Goal: Task Accomplishment & Management: Use online tool/utility

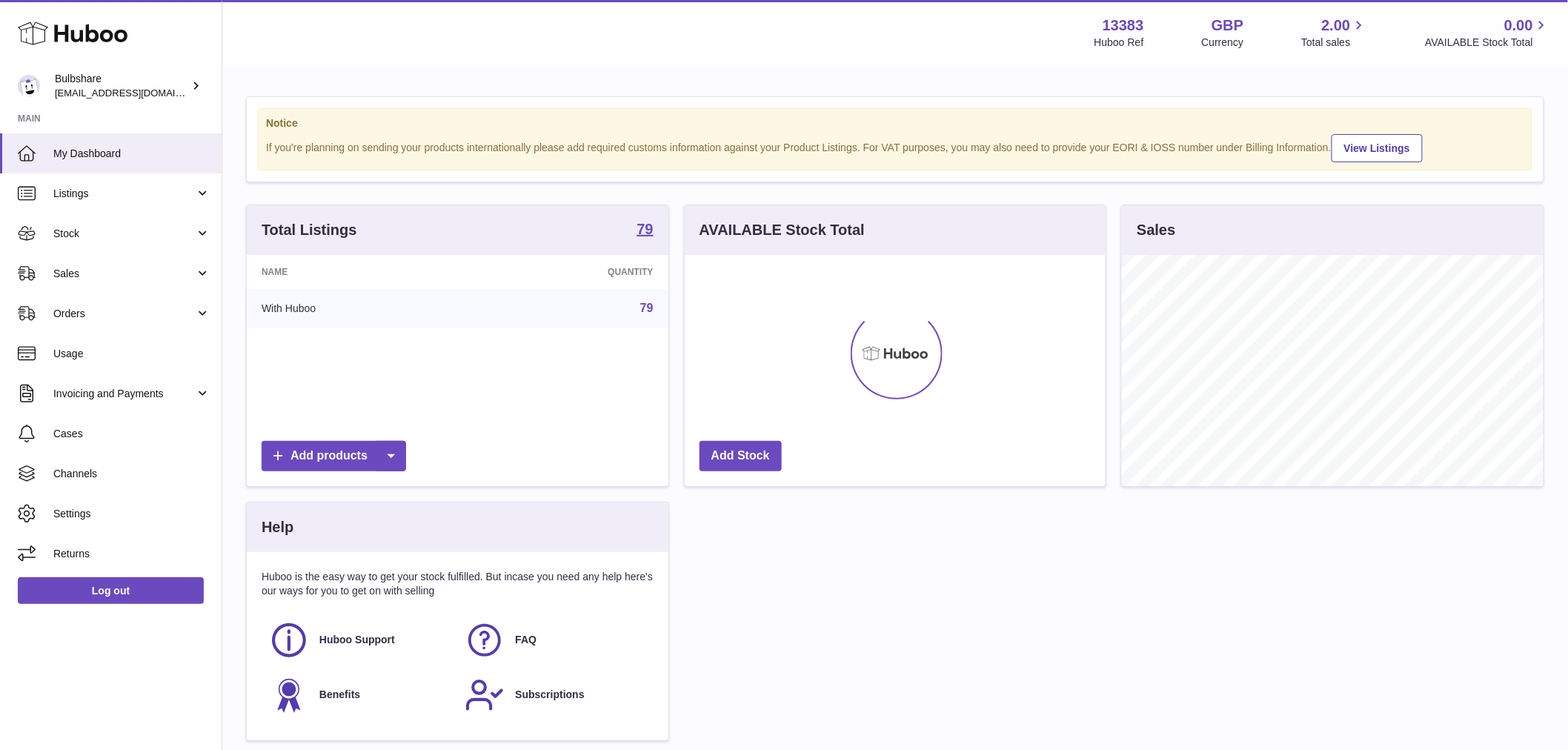
scroll to position [231, 421]
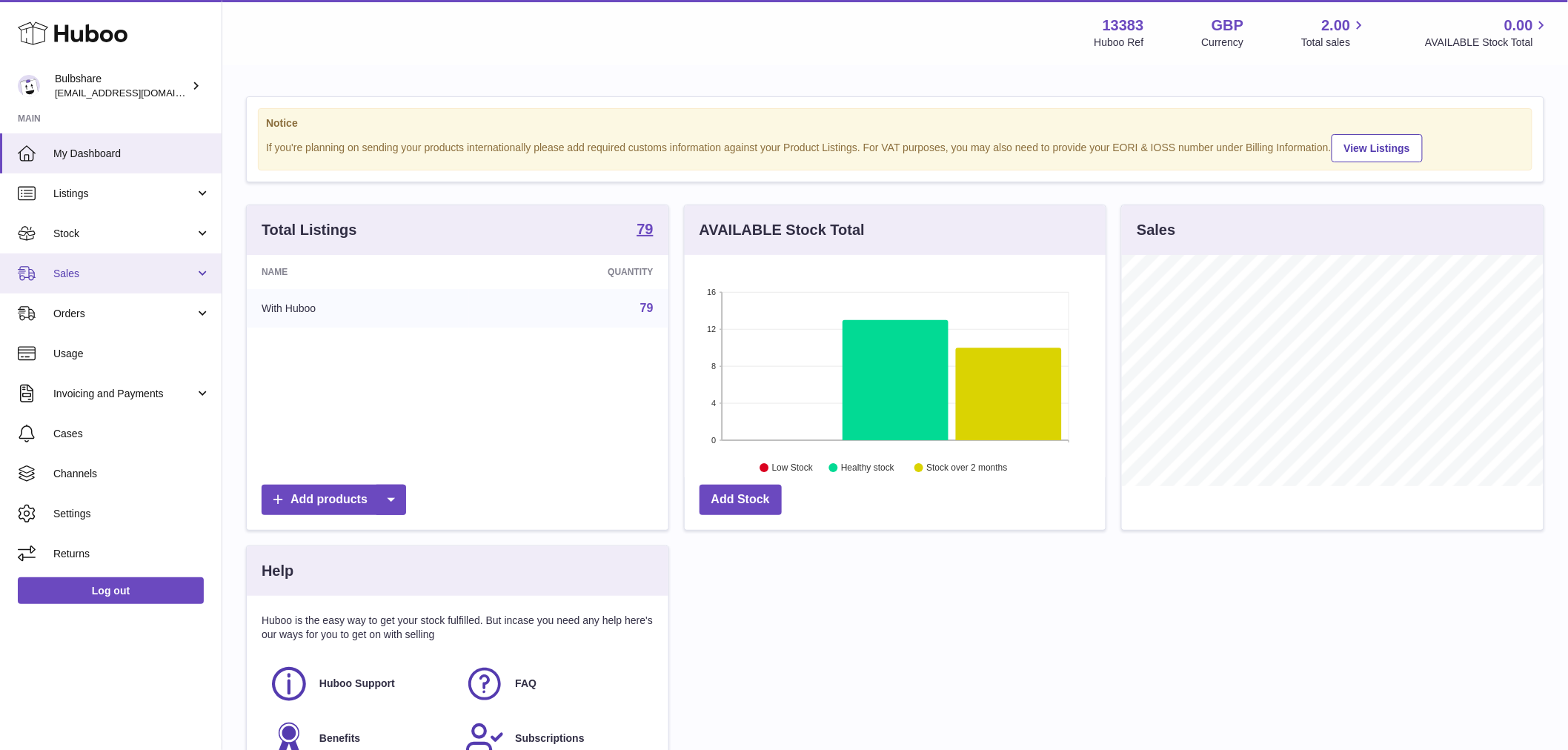
click at [79, 274] on span "Sales" at bounding box center [124, 274] width 142 height 14
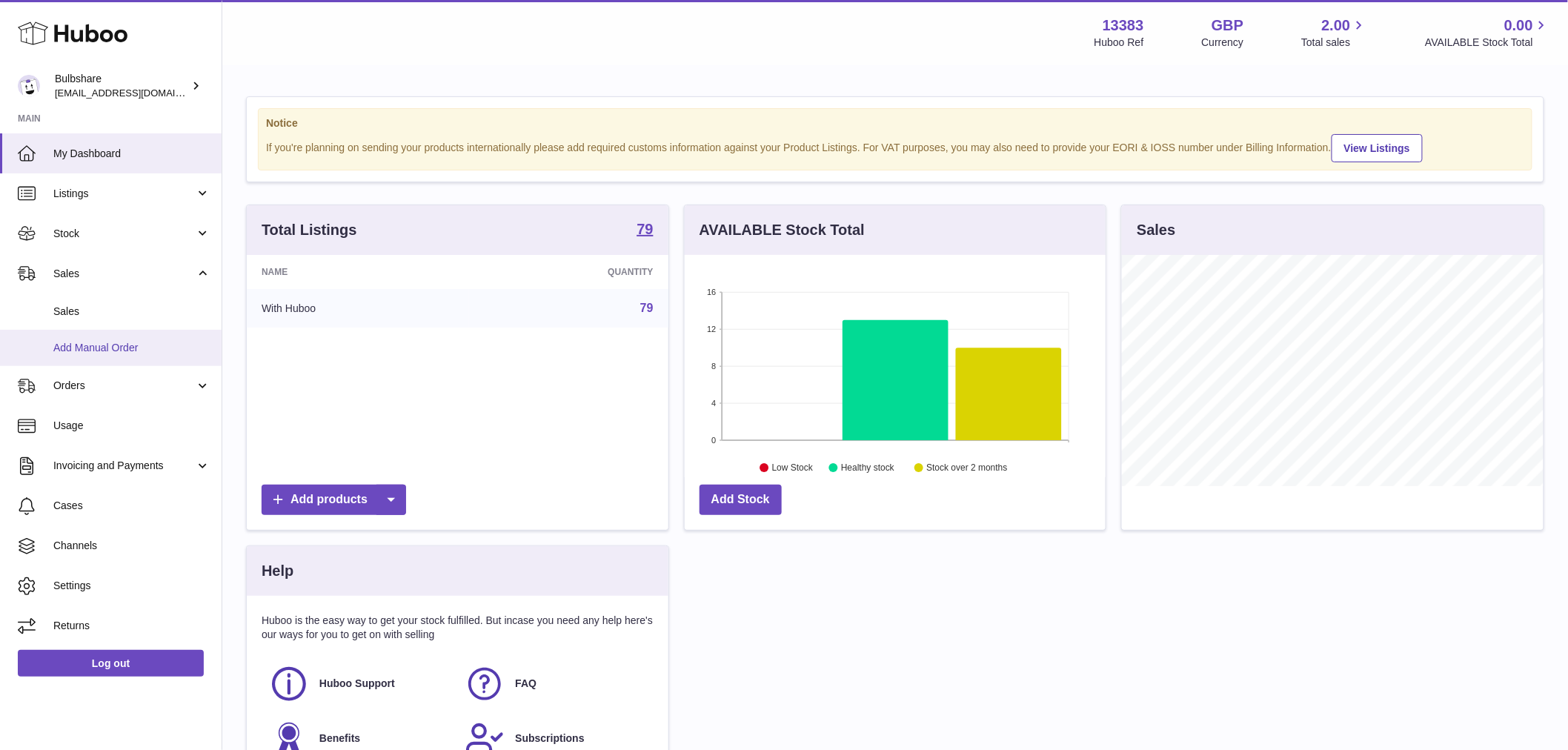
click at [103, 346] on span "Add Manual Order" at bounding box center [132, 348] width 157 height 14
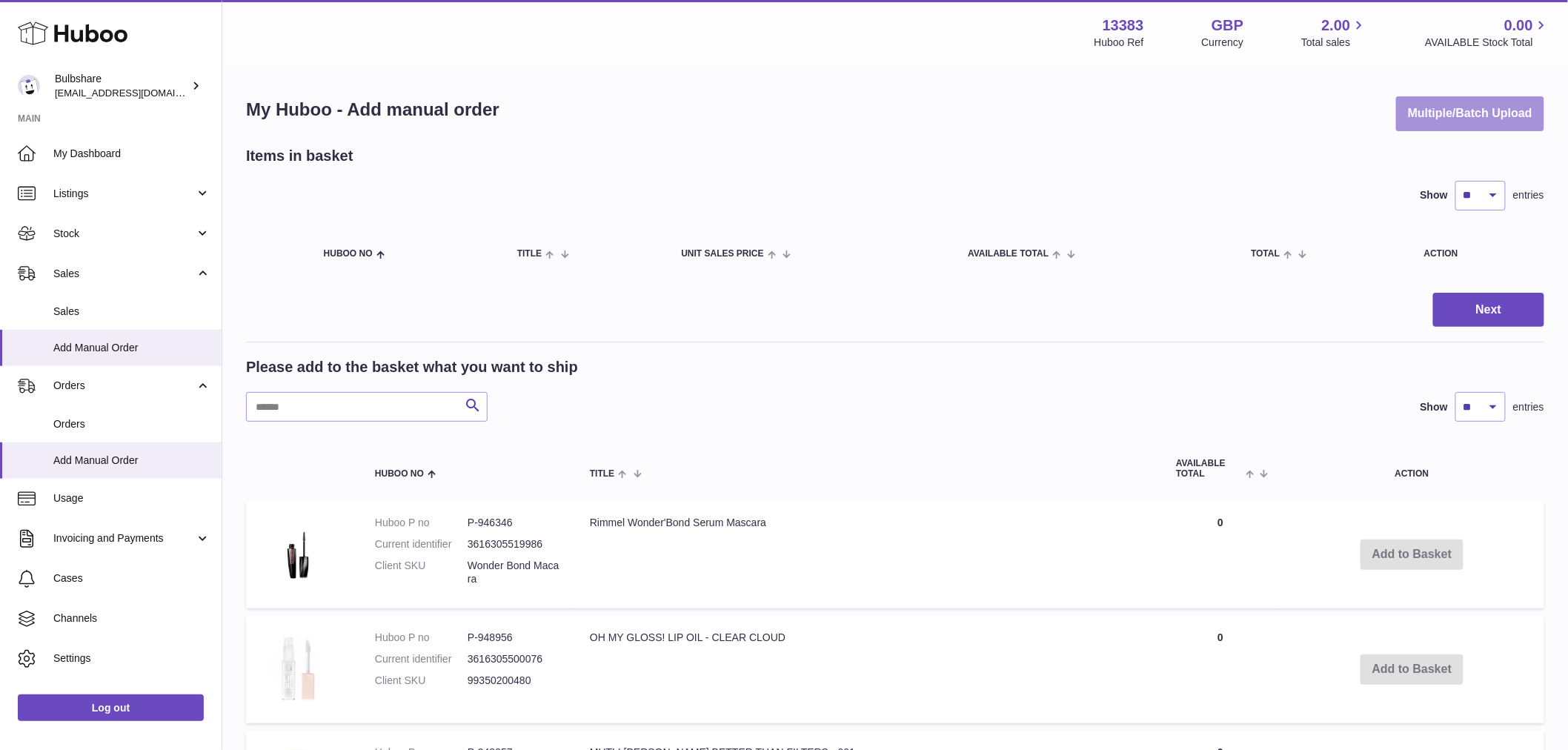
click at [1469, 107] on button "Multiple/Batch Upload" at bounding box center [1470, 113] width 148 height 34
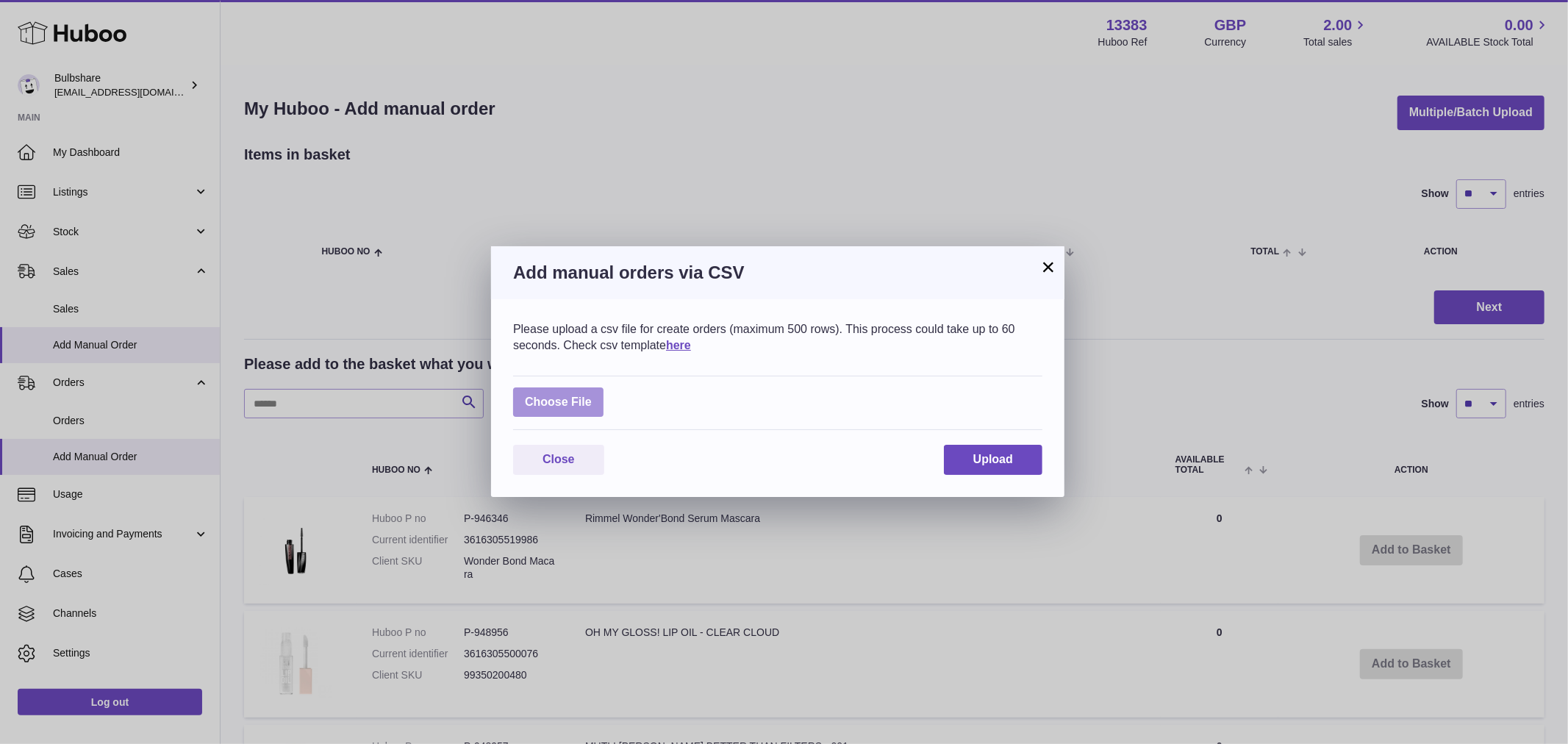
click at [580, 400] on label at bounding box center [558, 402] width 91 height 30
click at [592, 395] on input "file" at bounding box center [592, 395] width 1 height 1
type input "**********"
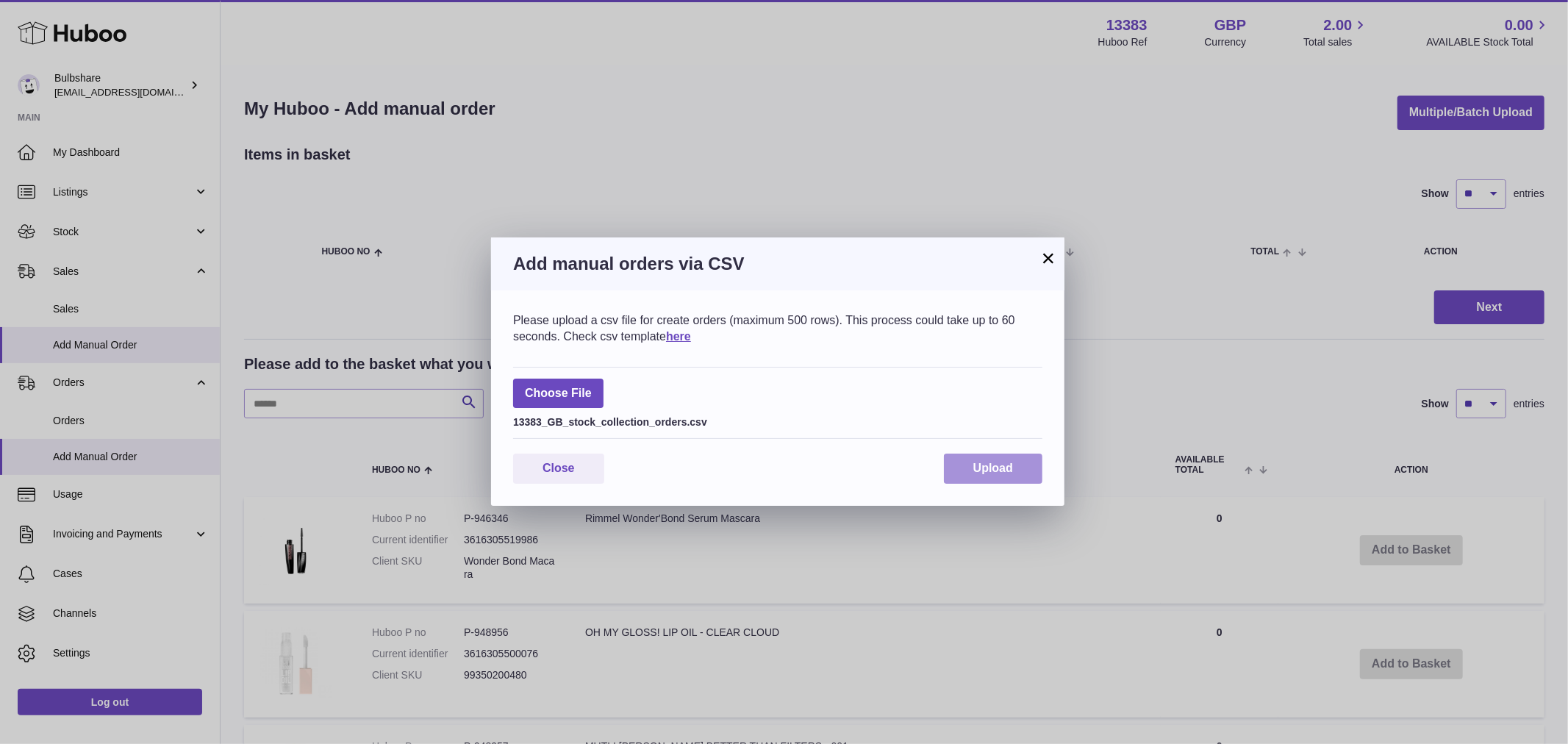
click at [1033, 459] on button "Upload" at bounding box center [993, 468] width 99 height 30
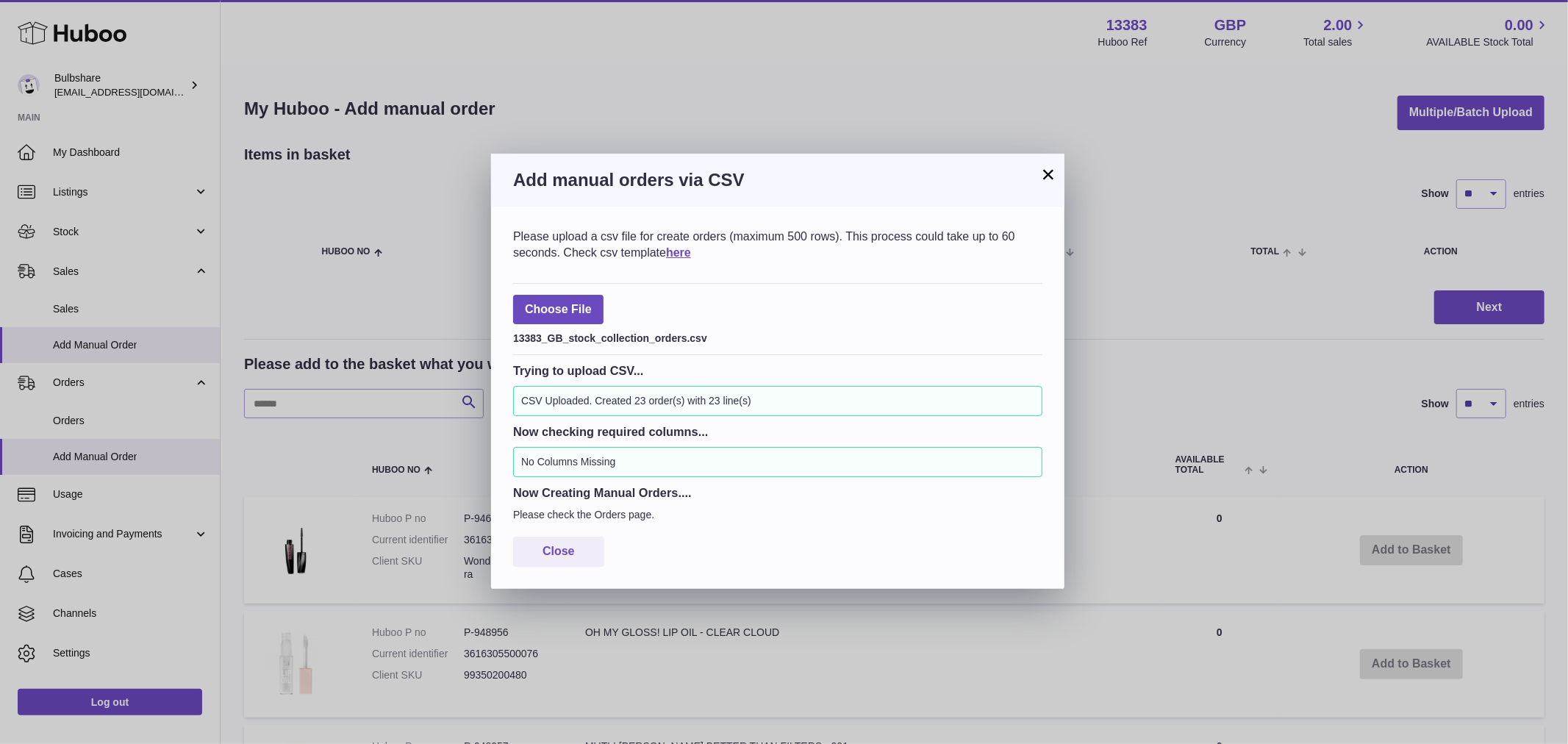
click at [1055, 175] on button "×" at bounding box center [1048, 174] width 17 height 17
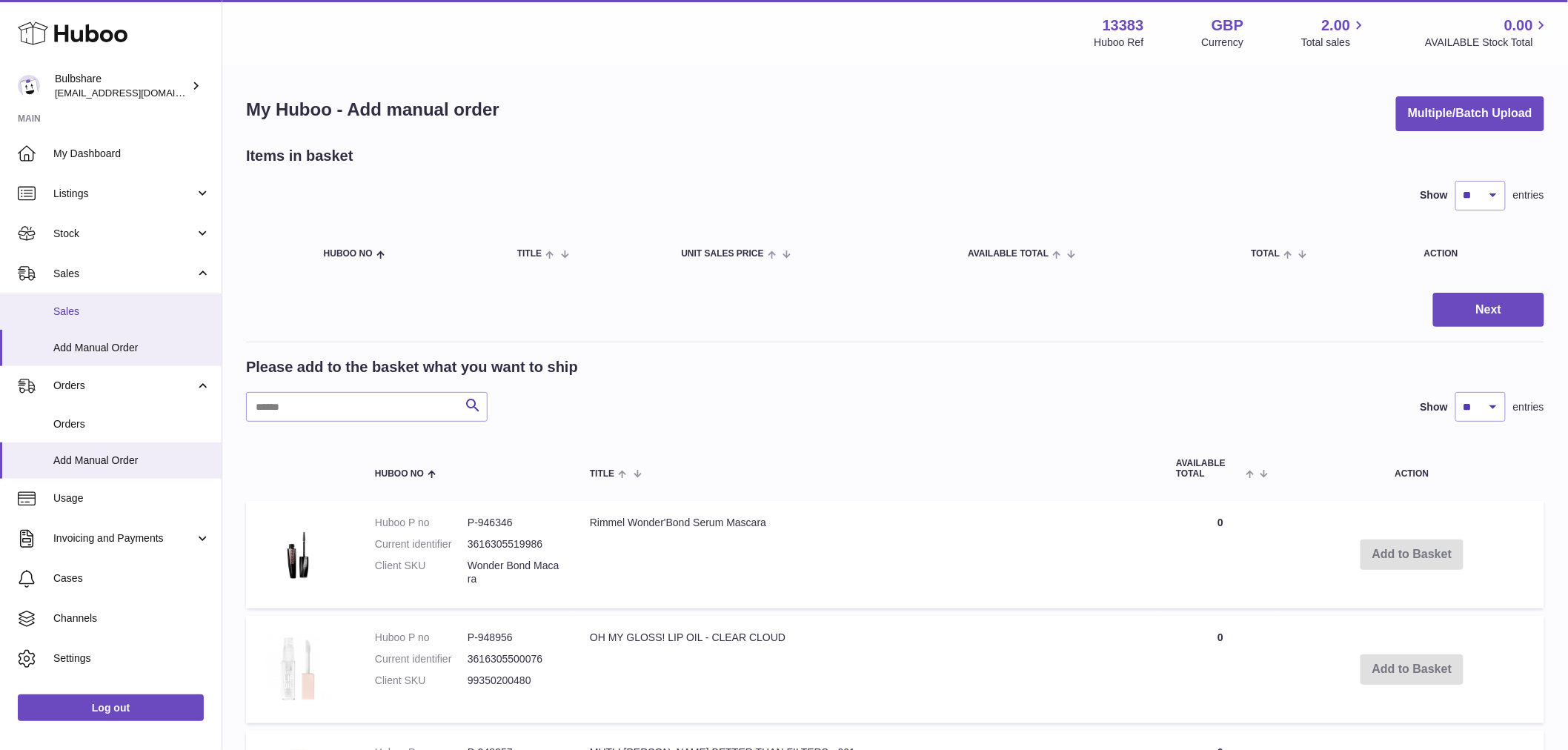
click at [57, 315] on span "Sales" at bounding box center [132, 312] width 157 height 14
